Goal: Navigation & Orientation: Find specific page/section

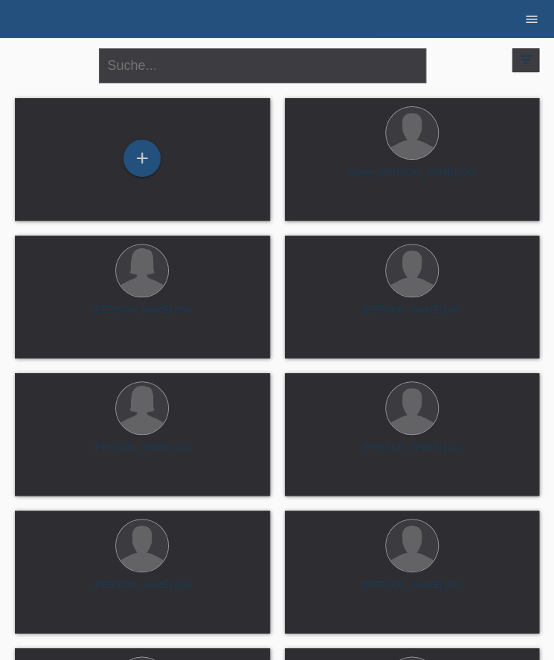
click at [525, 13] on icon "menu" at bounding box center [531, 19] width 15 height 15
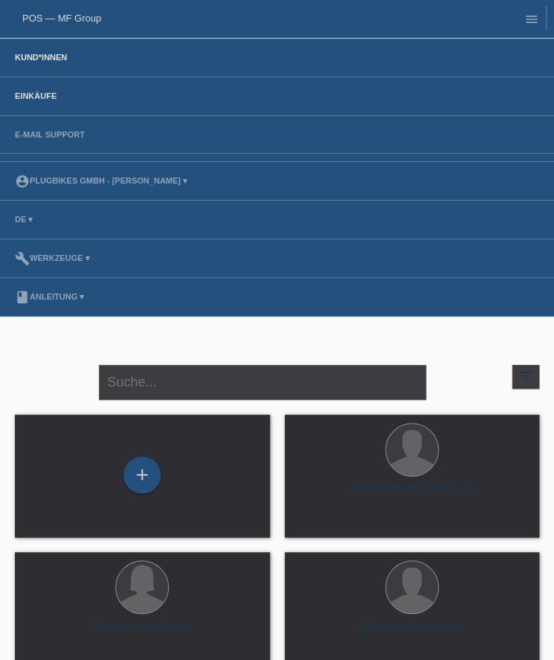
click at [44, 99] on link "Einkäufe" at bounding box center [35, 95] width 57 height 9
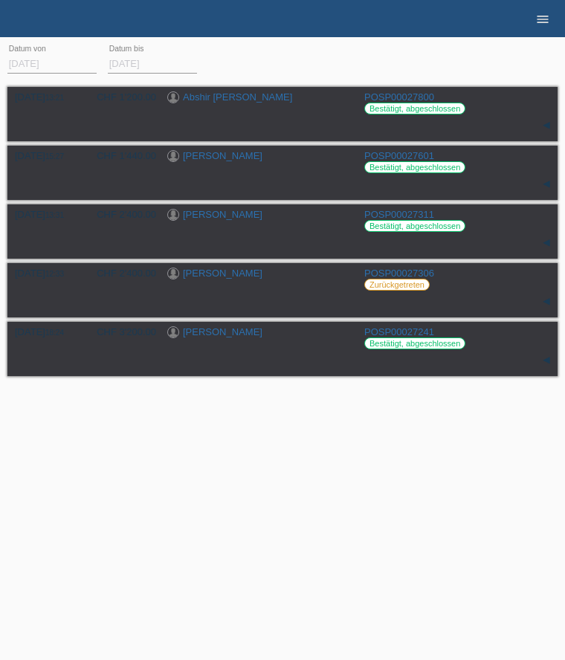
click at [535, 17] on icon "menu" at bounding box center [542, 19] width 15 height 15
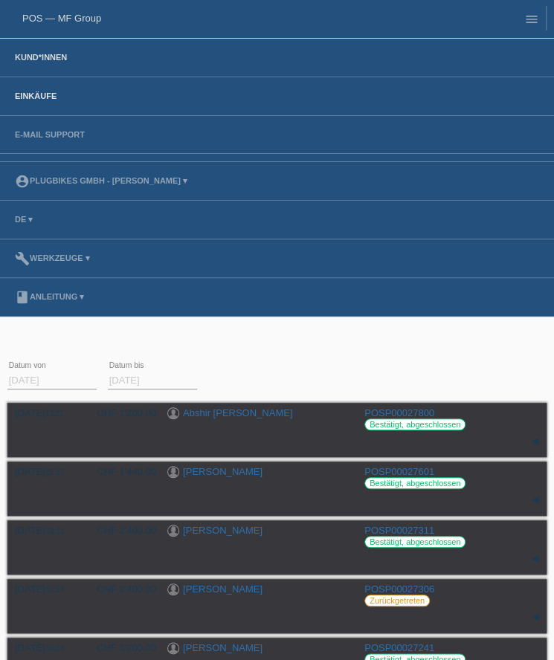
click at [43, 54] on link "Kund*innen" at bounding box center [40, 57] width 67 height 9
